Goal: Transaction & Acquisition: Purchase product/service

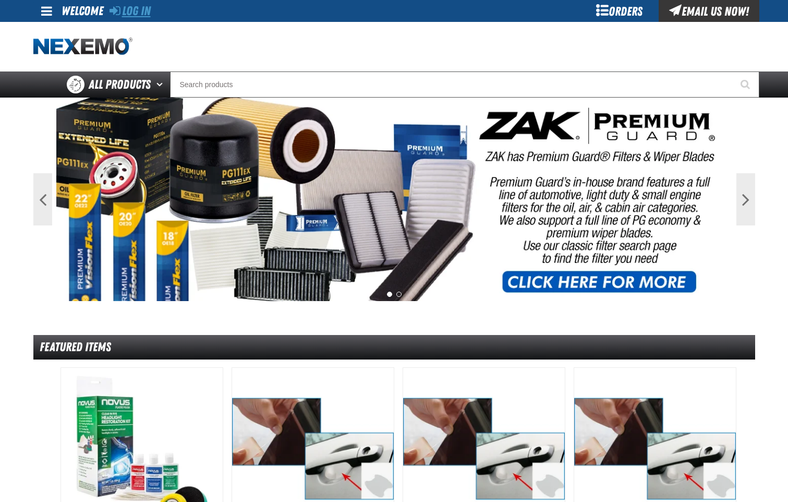
click at [129, 12] on link "Log In" at bounding box center [130, 11] width 41 height 15
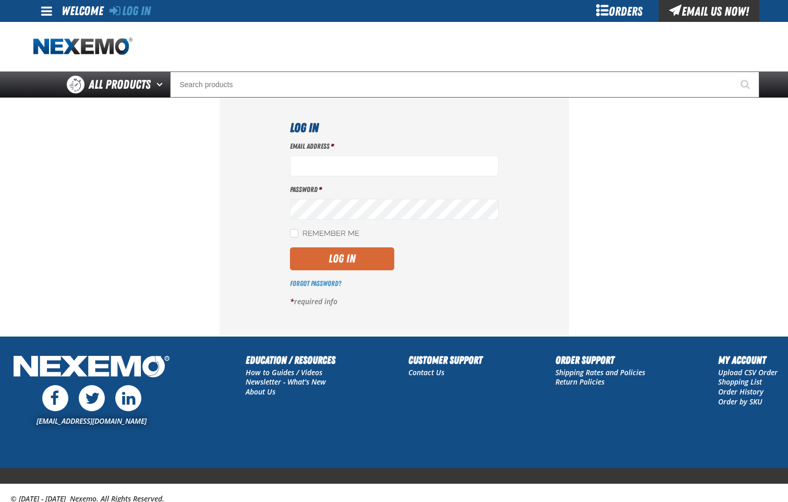
type input "[EMAIL_ADDRESS][DOMAIN_NAME]"
click at [356, 255] on button "Log In" at bounding box center [342, 258] width 104 height 23
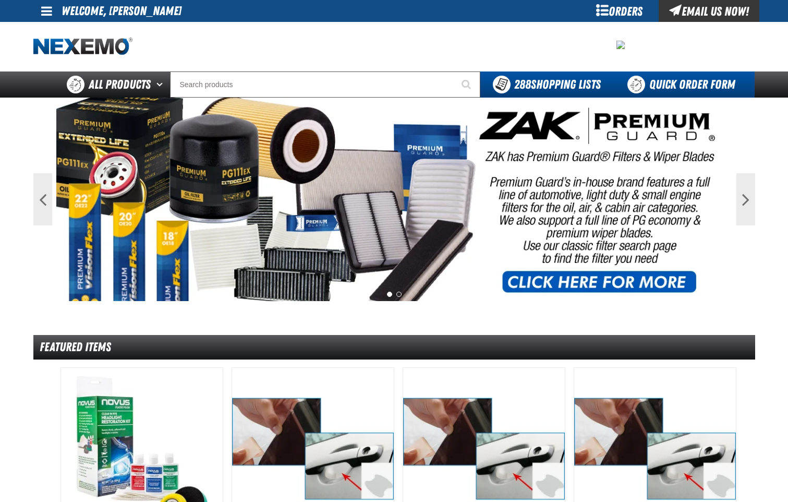
click at [681, 86] on link "Quick Order Form" at bounding box center [684, 84] width 141 height 26
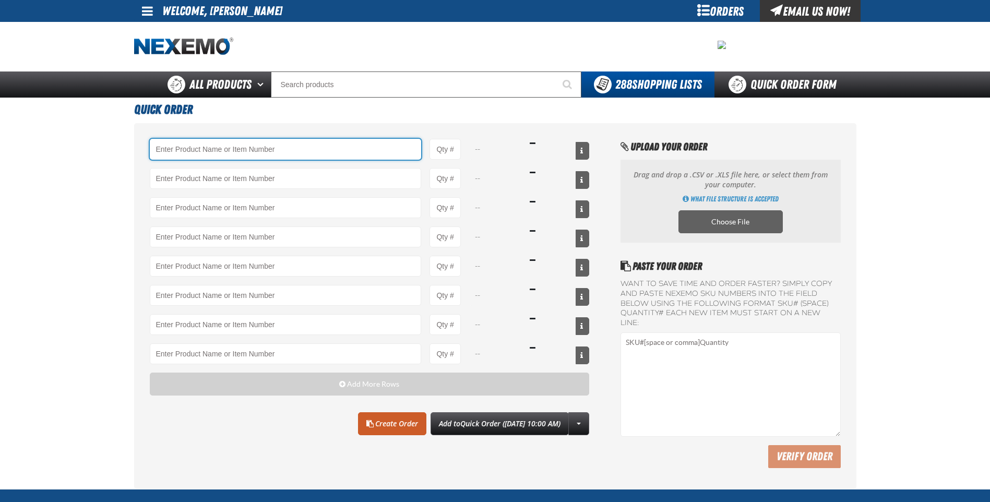
click at [250, 154] on input "Product" at bounding box center [286, 149] width 272 height 21
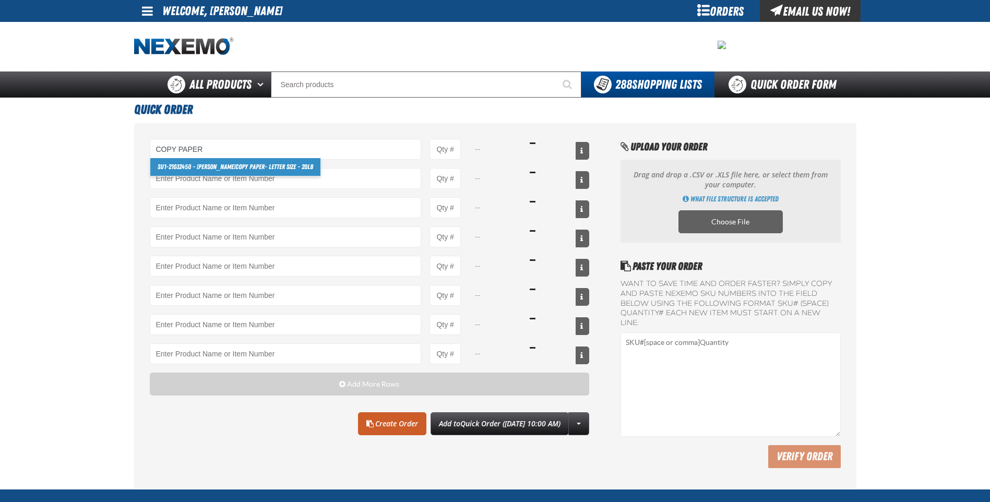
click at [245, 165] on strong "Copy Paper" at bounding box center [249, 167] width 29 height 8
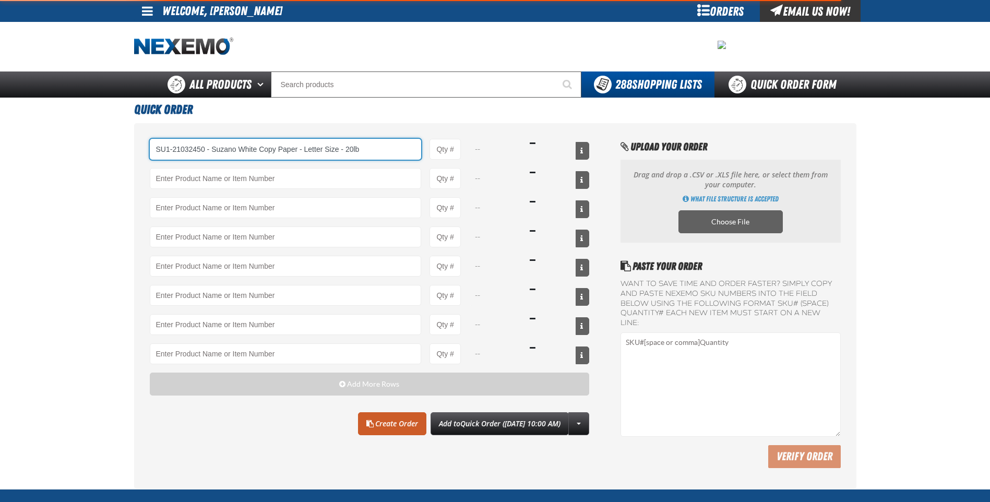
type input "SU1-21032450 - Suzano White Copy Paper - Letter Size - 20lb"
type input "1"
select select "box"
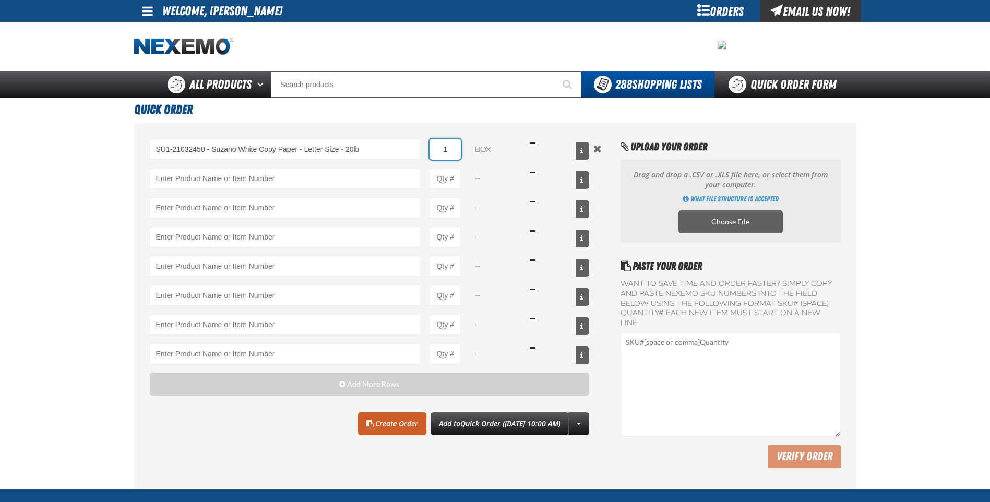
click at [455, 155] on input "1" at bounding box center [444, 149] width 31 height 21
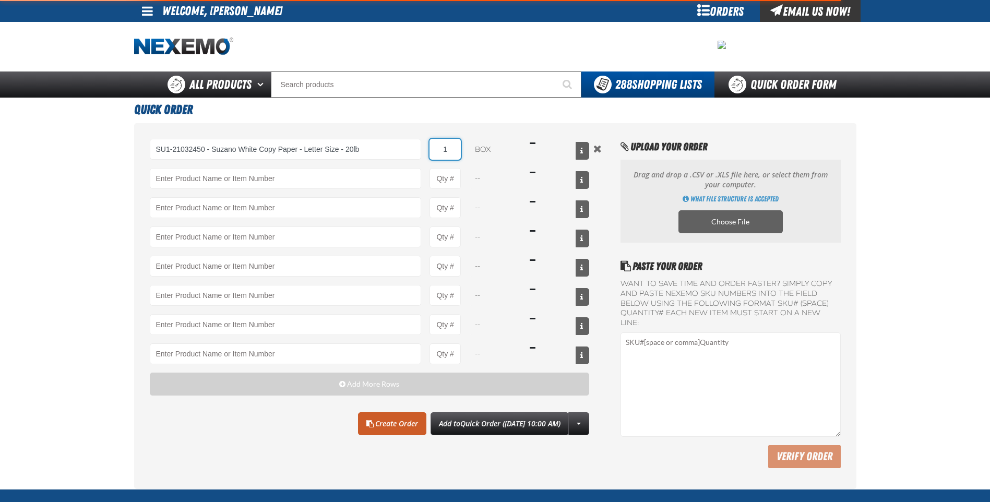
type input "SU1-21032450 - Suzano White Copy Paper - Letter Size - 20lb"
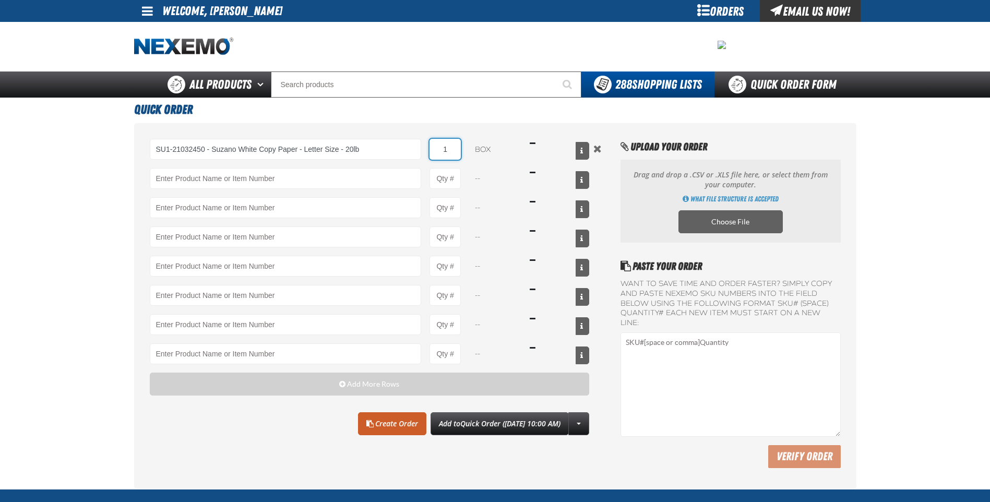
click at [455, 154] on input "1" at bounding box center [444, 149] width 31 height 21
click at [455, 153] on input "1" at bounding box center [444, 149] width 31 height 21
click at [378, 173] on input "Product" at bounding box center [286, 178] width 272 height 21
drag, startPoint x: 449, startPoint y: 152, endPoint x: 419, endPoint y: 149, distance: 29.9
click at [419, 149] on div "SU1-21032450 - Suzano White Copy Paper - Letter Size - 20lb SU1-21032450 - Suza…" at bounding box center [370, 149] width 440 height 21
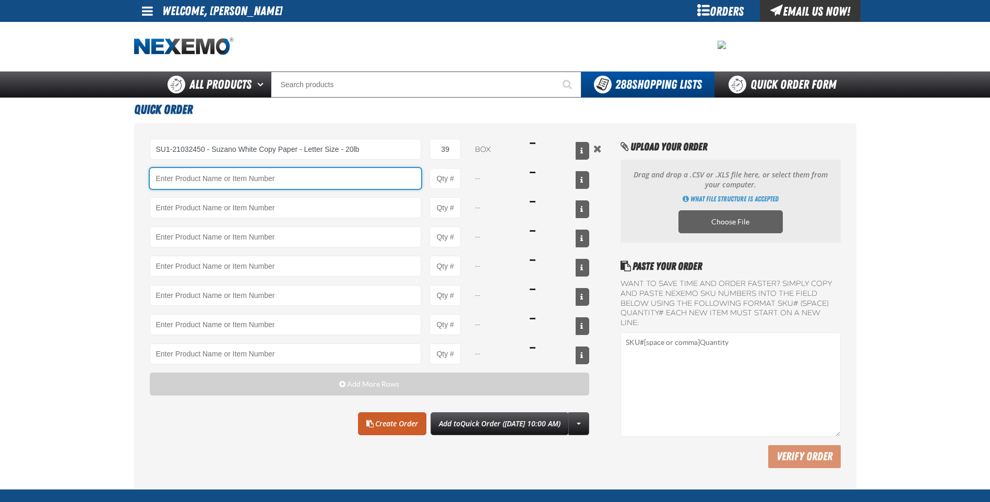
click at [383, 171] on input "Product" at bounding box center [286, 178] width 272 height 21
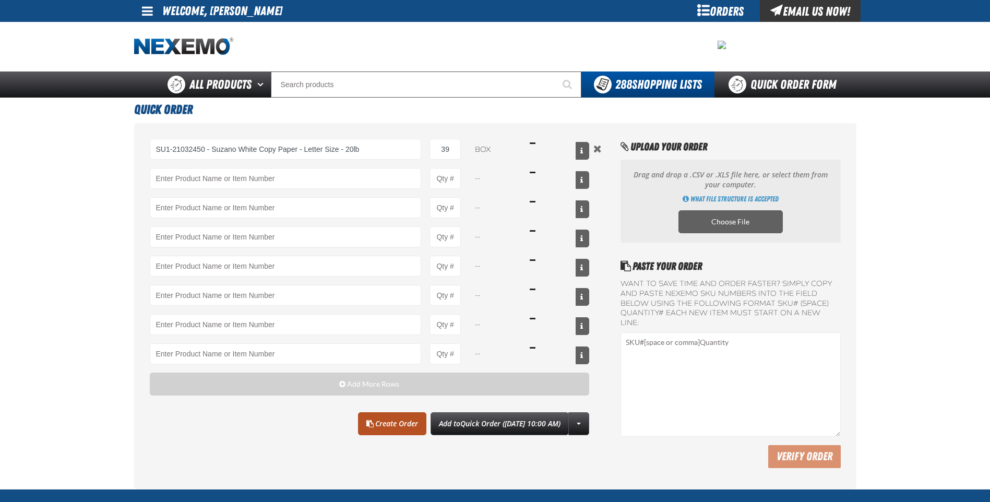
click at [395, 428] on link "Create Order" at bounding box center [392, 423] width 68 height 23
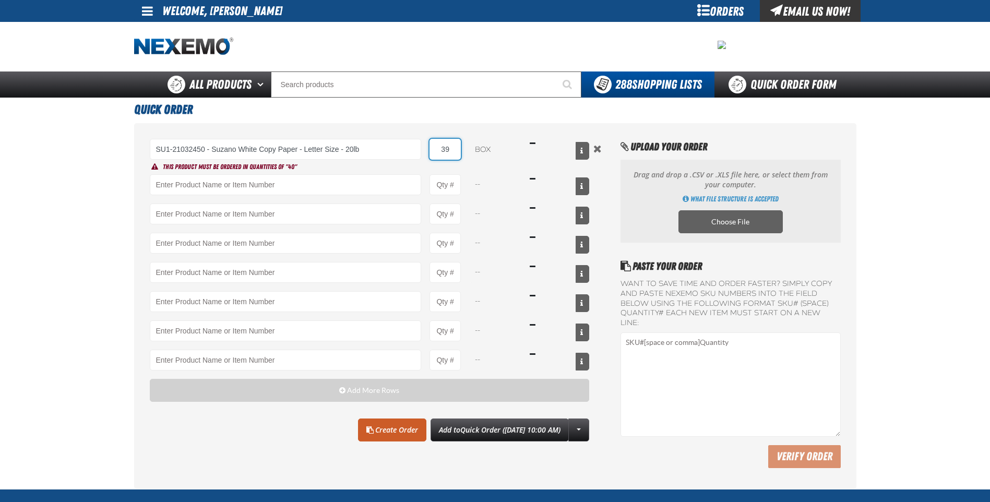
drag, startPoint x: 456, startPoint y: 149, endPoint x: 442, endPoint y: 148, distance: 13.6
click at [442, 148] on input "39" at bounding box center [444, 149] width 31 height 21
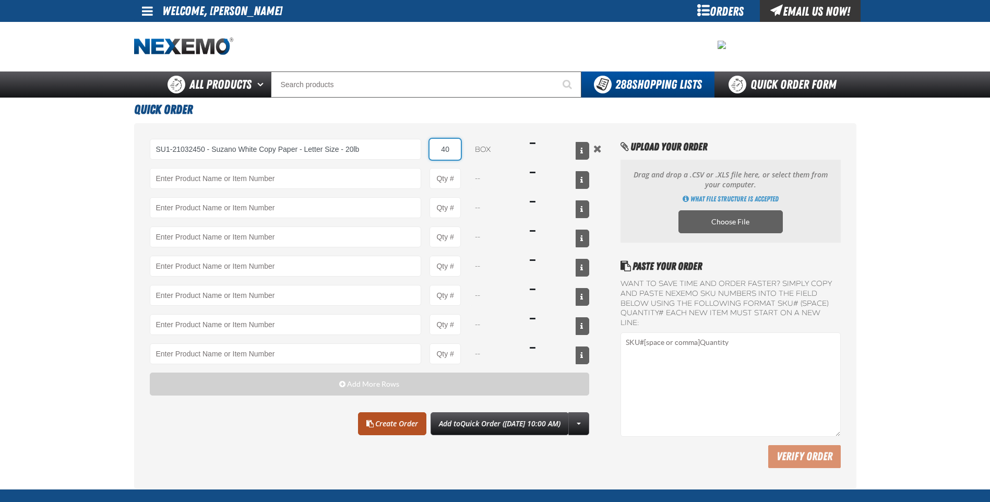
type input "40"
click at [386, 423] on link "Create Order" at bounding box center [392, 423] width 68 height 23
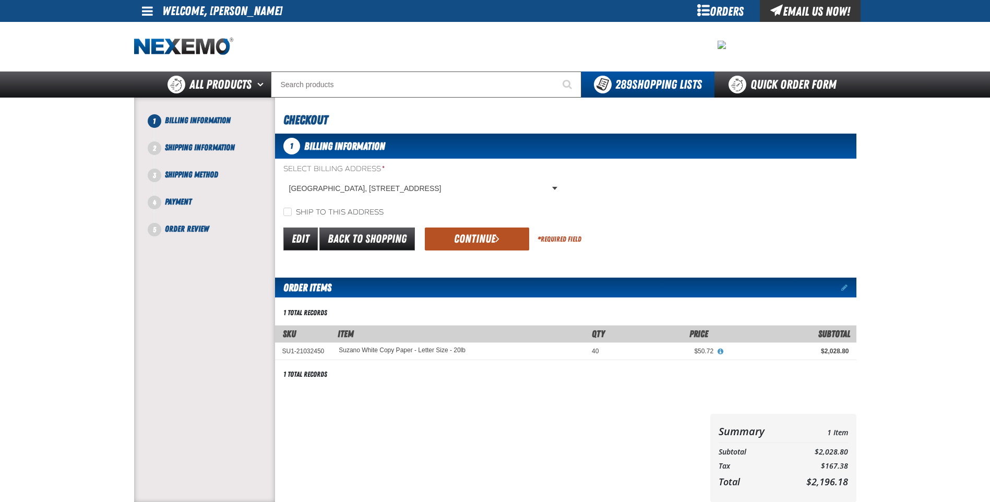
click at [471, 233] on button "Continue" at bounding box center [477, 239] width 104 height 23
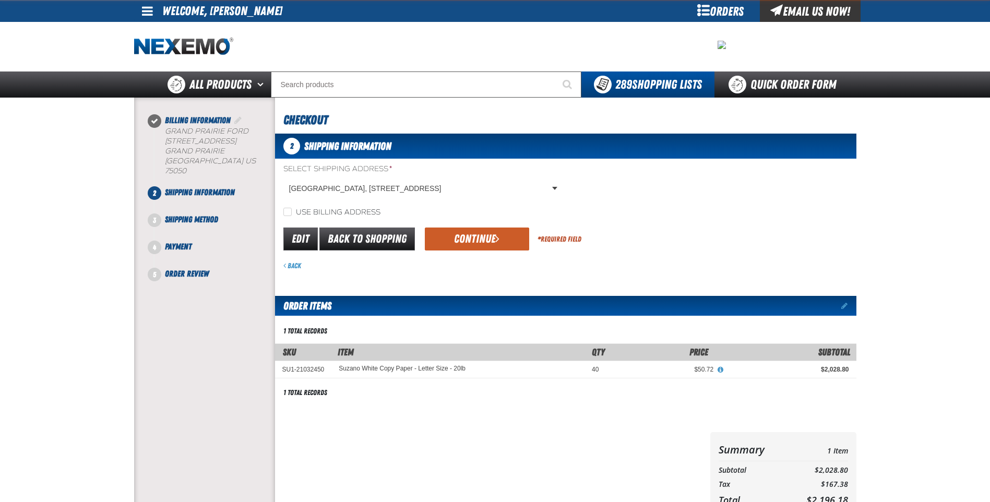
click at [471, 233] on button "Continue" at bounding box center [477, 239] width 104 height 23
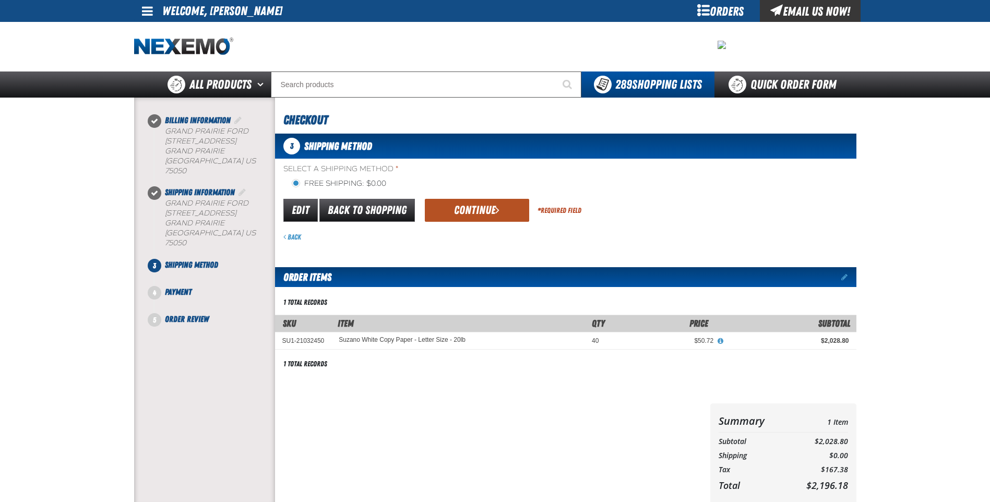
click at [470, 214] on button "Continue" at bounding box center [477, 210] width 104 height 23
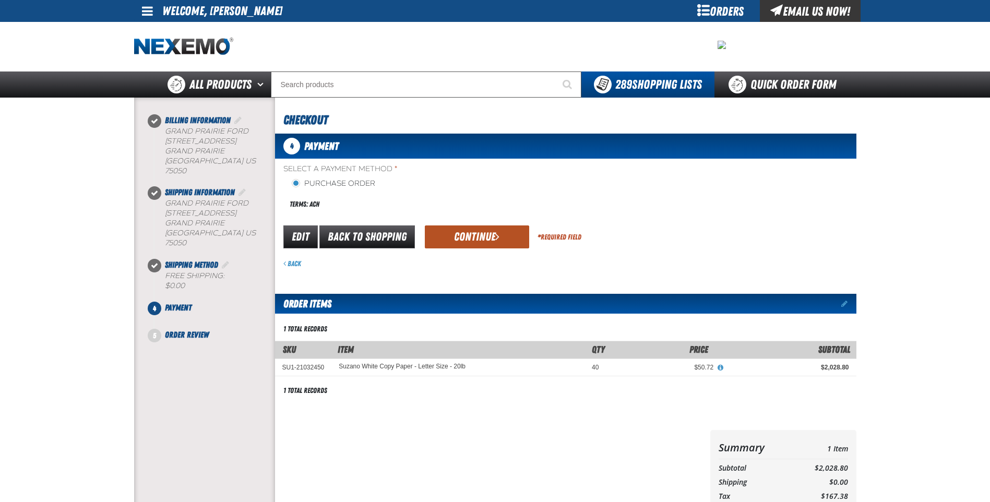
click at [468, 228] on button "Continue" at bounding box center [477, 236] width 104 height 23
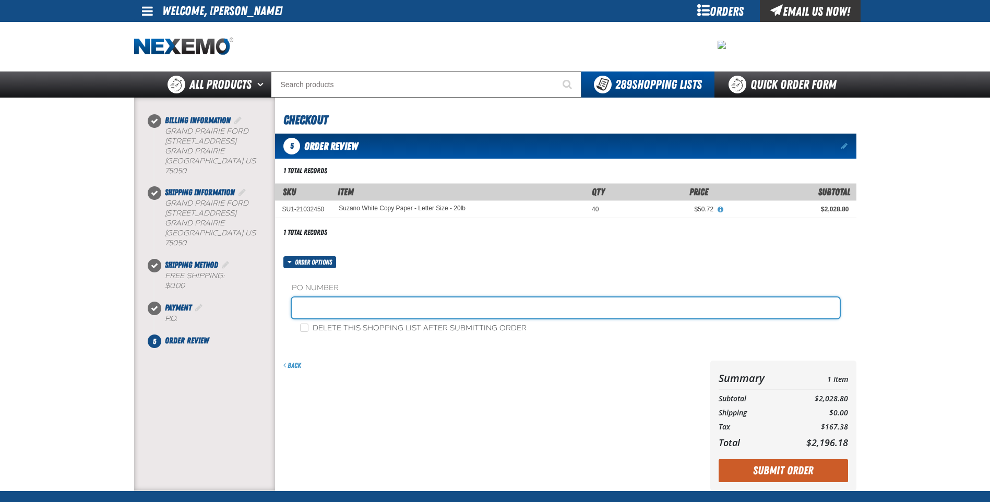
click at [366, 304] on input "text" at bounding box center [566, 307] width 548 height 21
type input "0904JR"
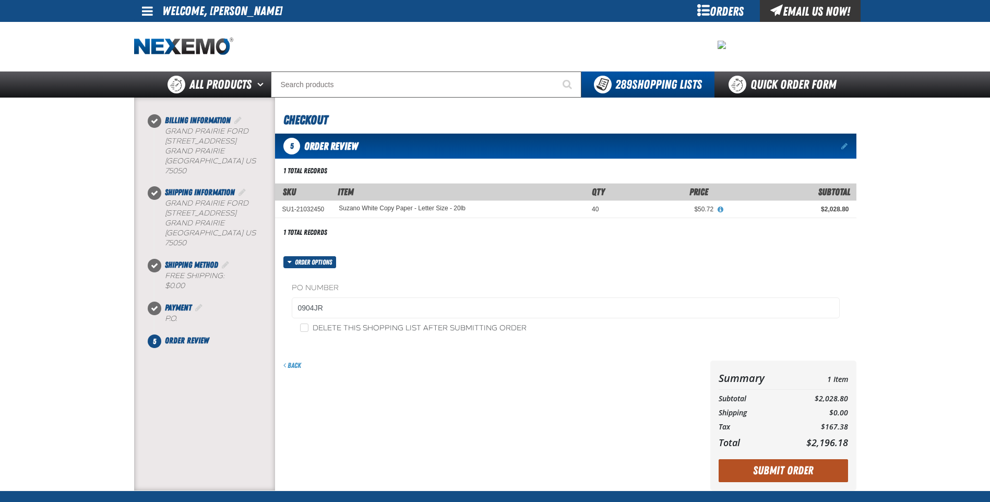
click at [791, 464] on button "Submit Order" at bounding box center [783, 470] width 129 height 23
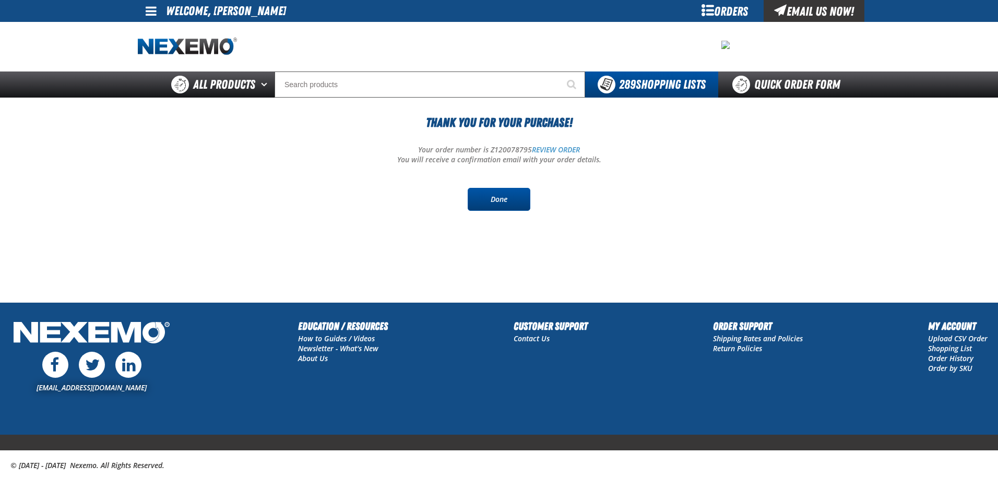
click at [483, 195] on link "Done" at bounding box center [499, 199] width 63 height 23
